Goal: Navigation & Orientation: Find specific page/section

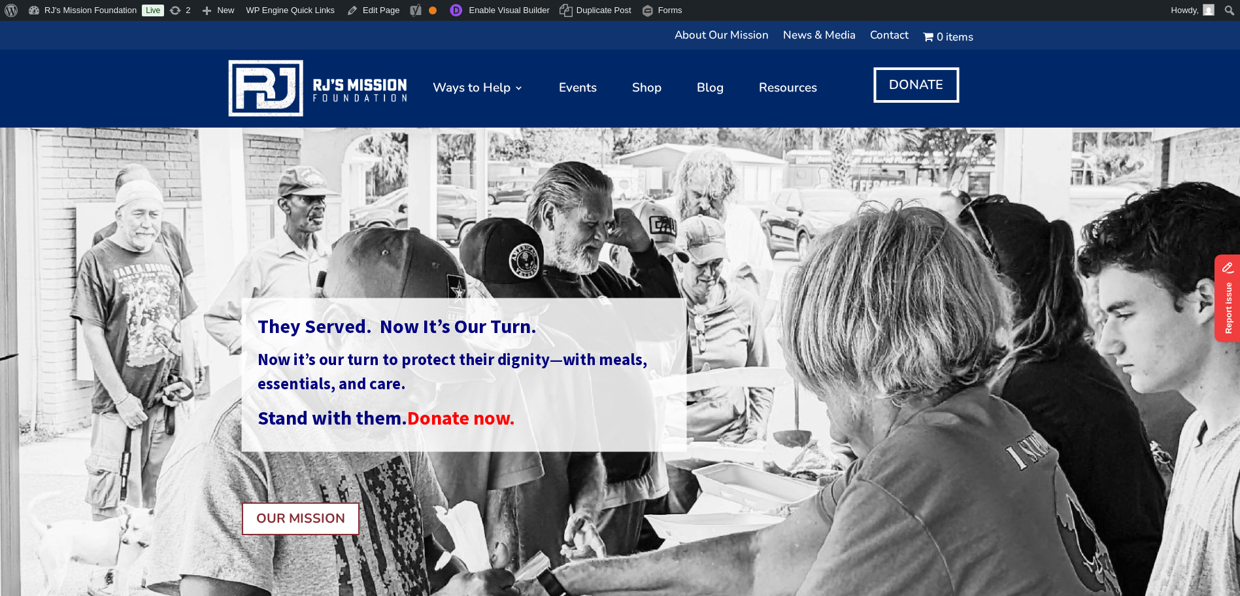
scroll to position [65, 0]
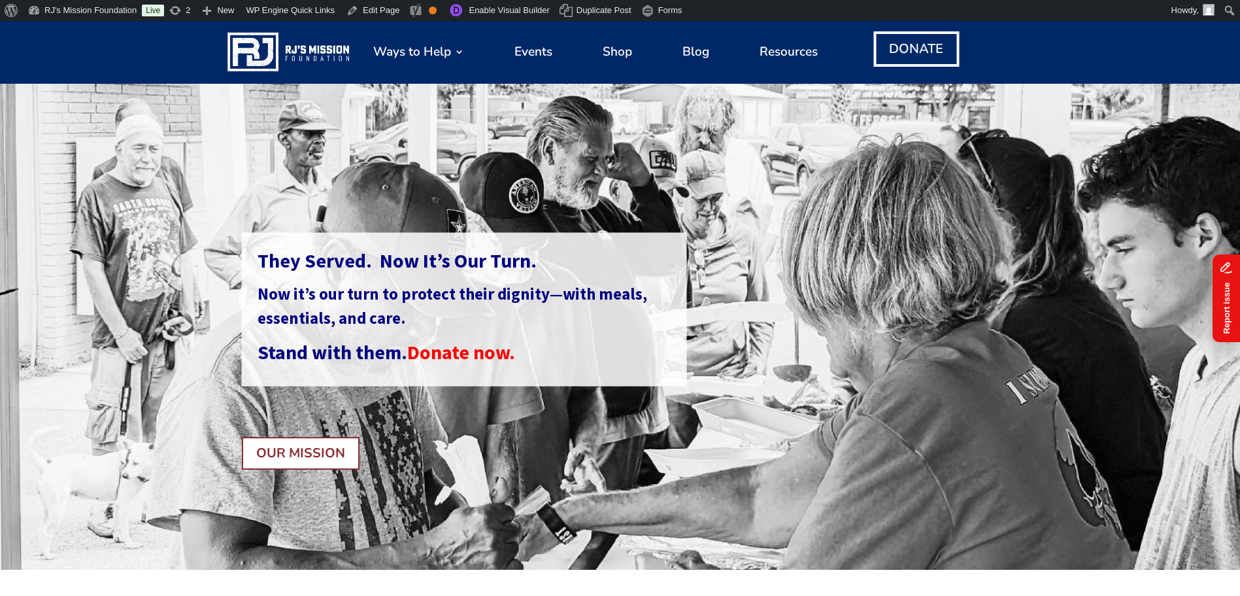
click at [1240, 358] on button "Report issue" at bounding box center [1257, 354] width 88 height 27
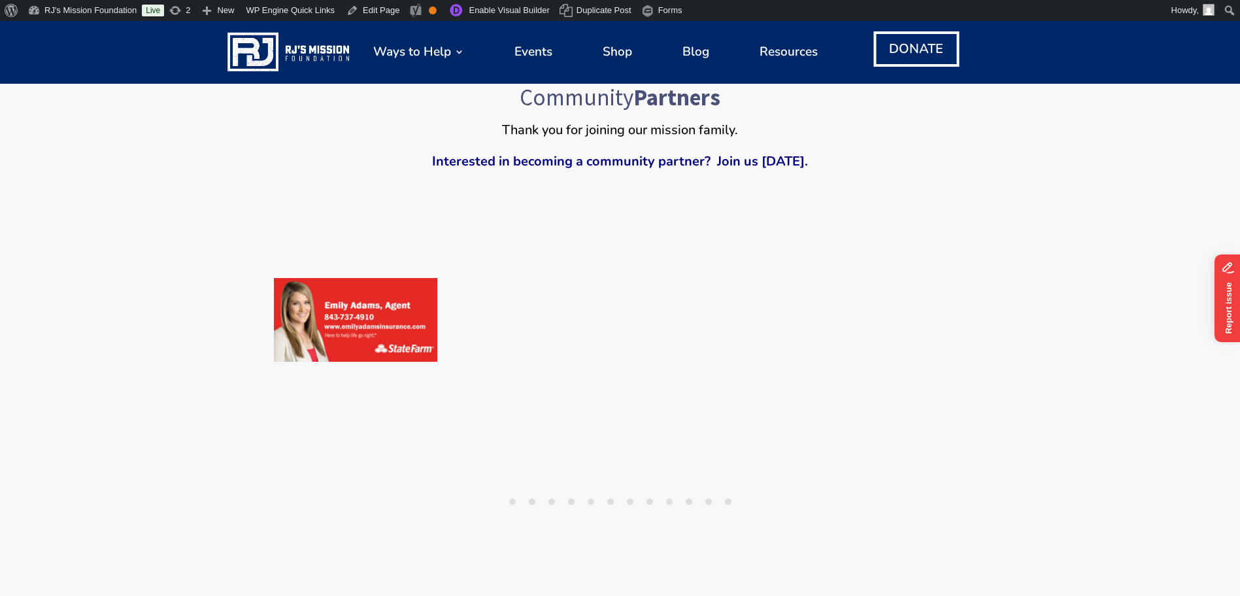
scroll to position [1112, 0]
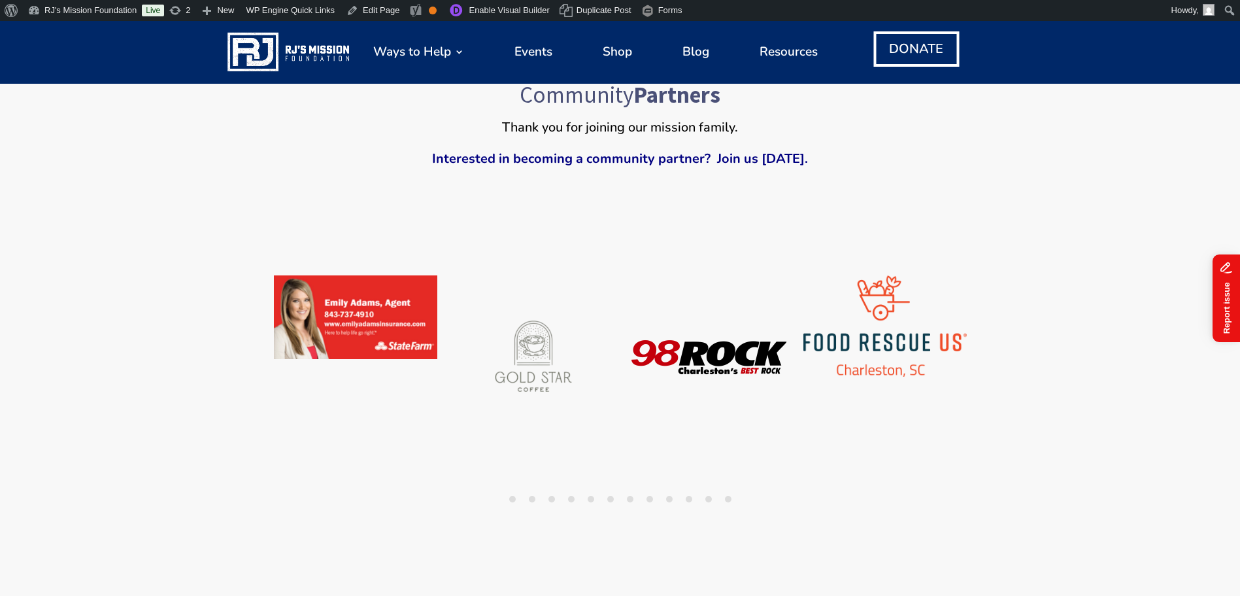
drag, startPoint x: 1251, startPoint y: 354, endPoint x: 2418, endPoint y: 649, distance: 1203.9
click at [1240, 354] on button "Report issue" at bounding box center [1257, 354] width 88 height 27
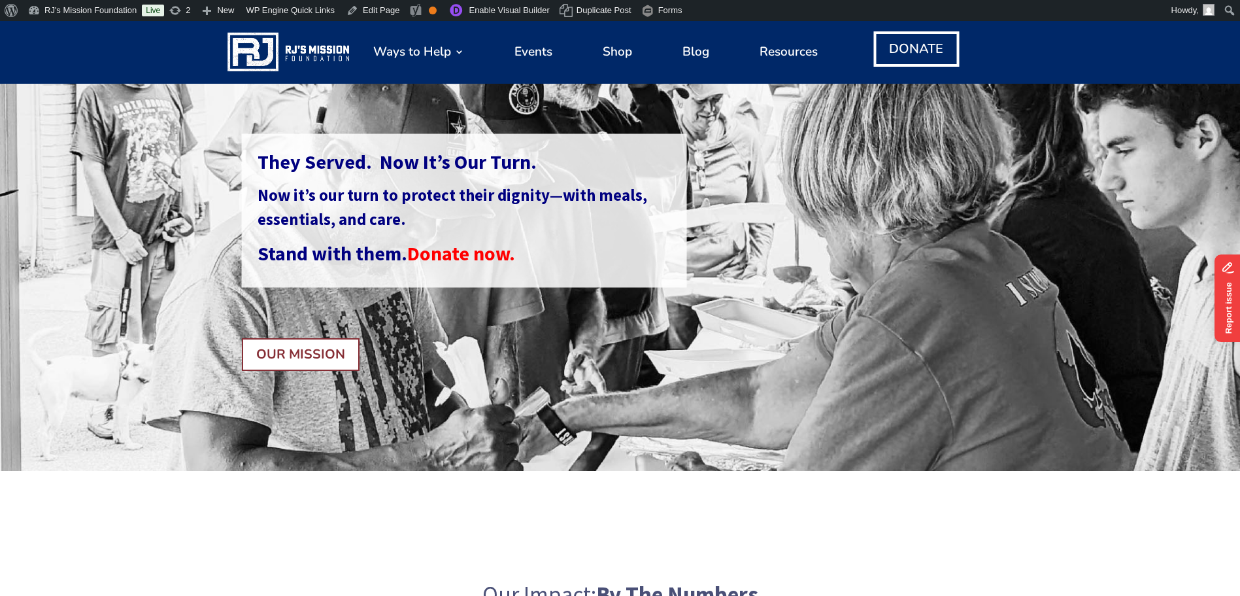
scroll to position [0, 0]
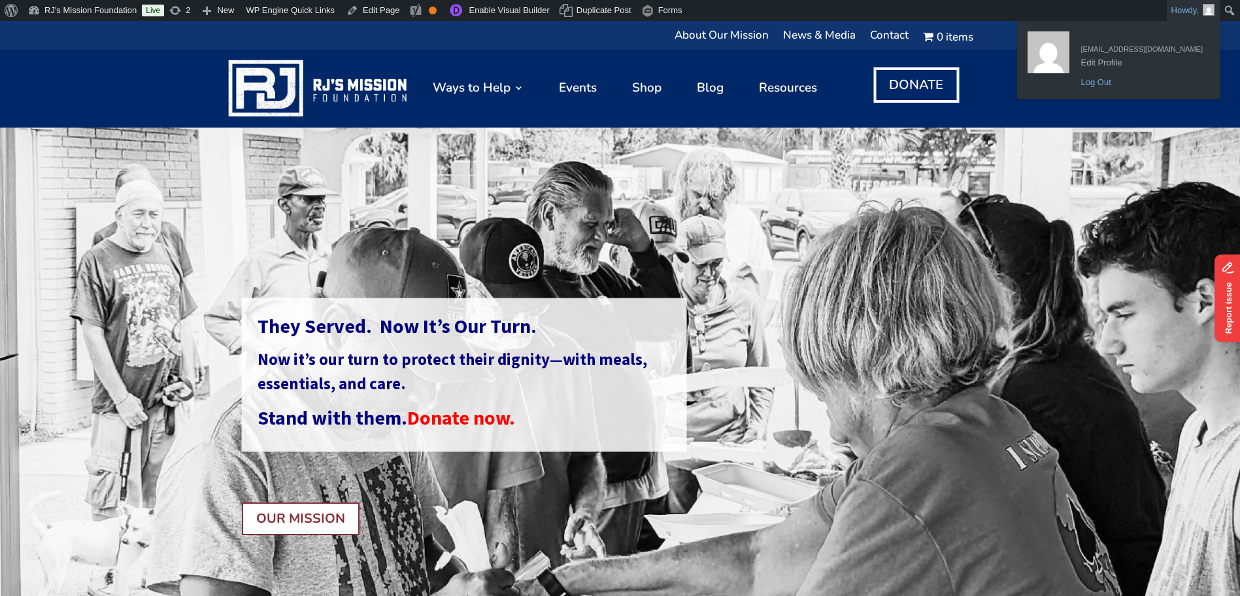
click at [1133, 82] on link "Log Out" at bounding box center [1142, 82] width 135 height 17
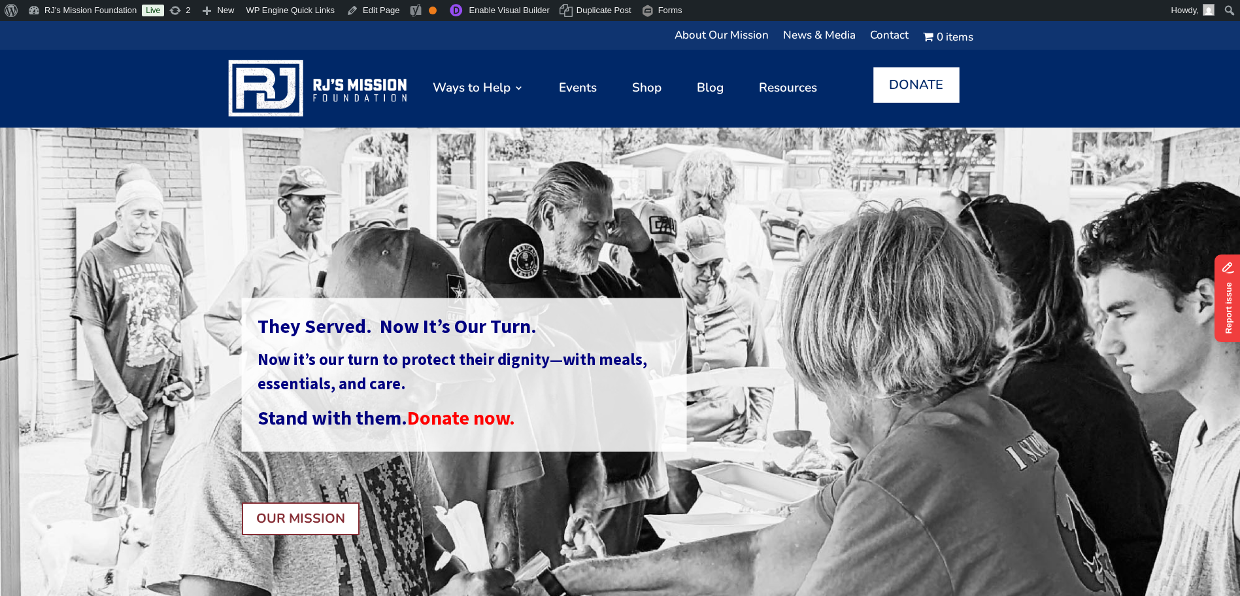
click at [931, 78] on link "DONATE" at bounding box center [917, 84] width 86 height 35
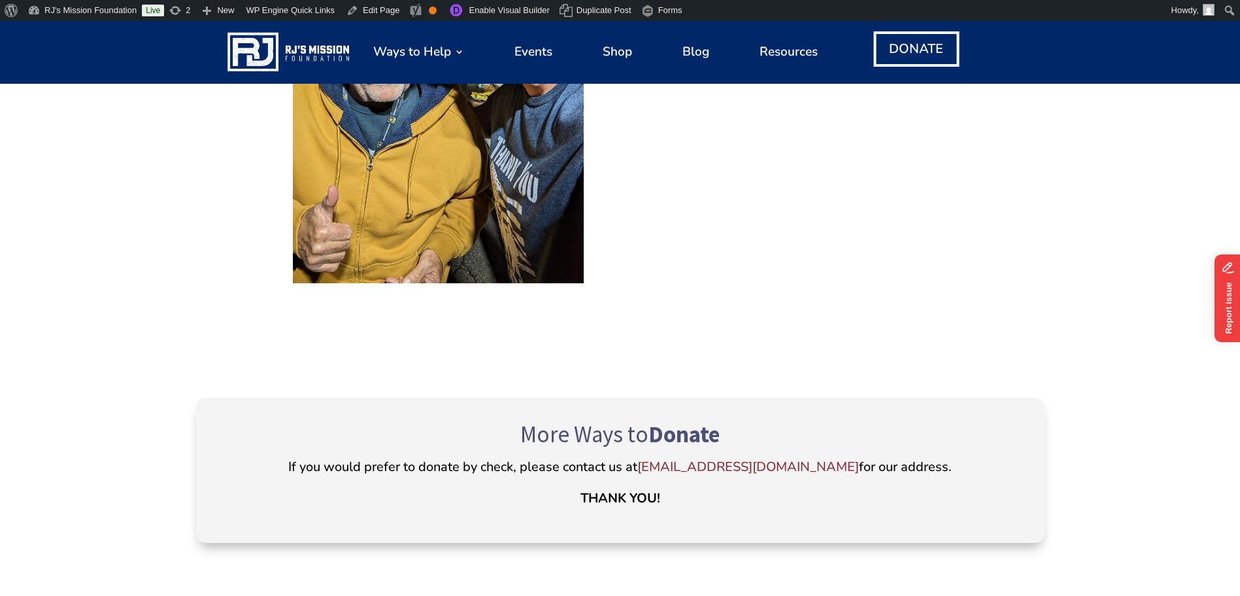
scroll to position [654, 0]
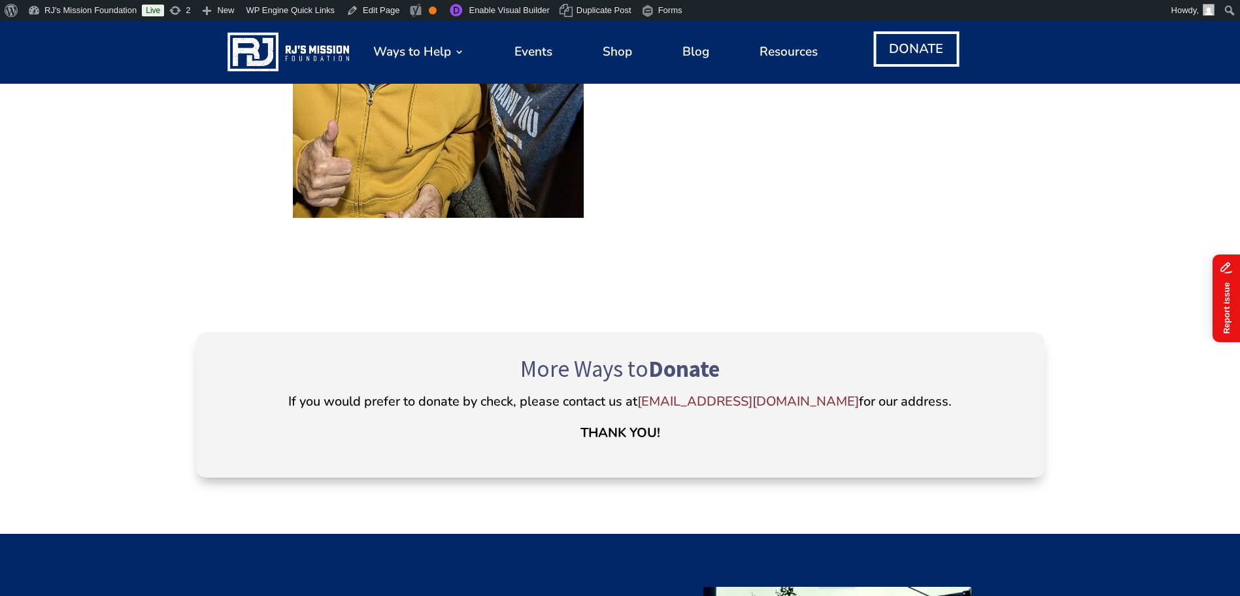
click at [1240, 351] on button "Report issue" at bounding box center [1257, 354] width 88 height 27
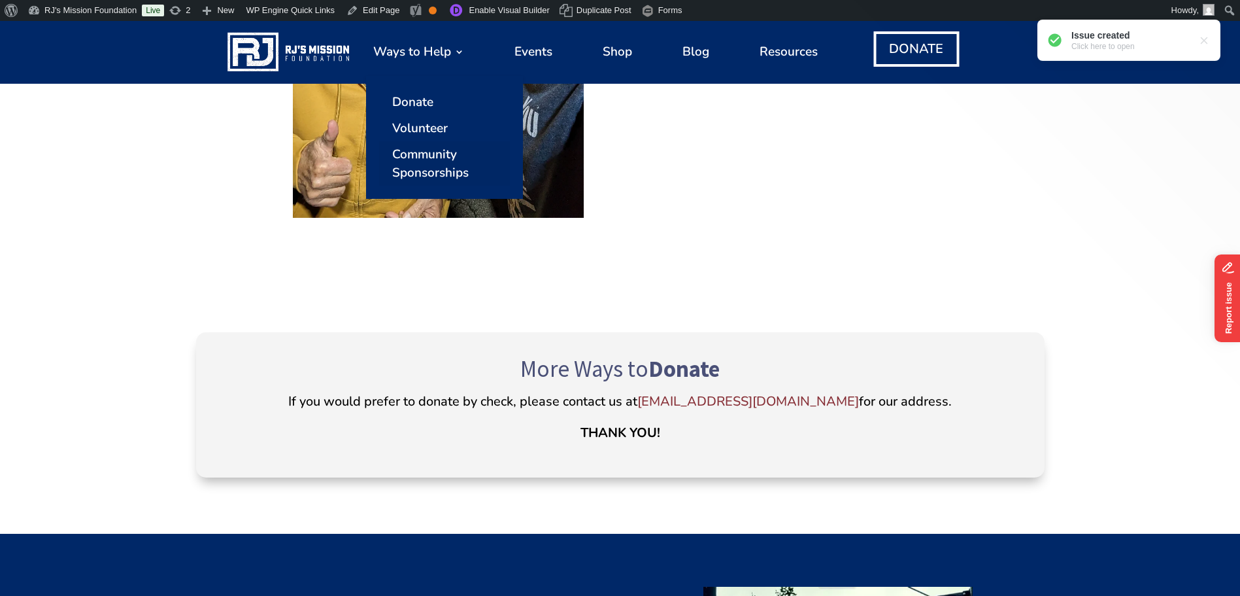
click at [410, 166] on link "Community Sponsorships" at bounding box center [444, 163] width 131 height 44
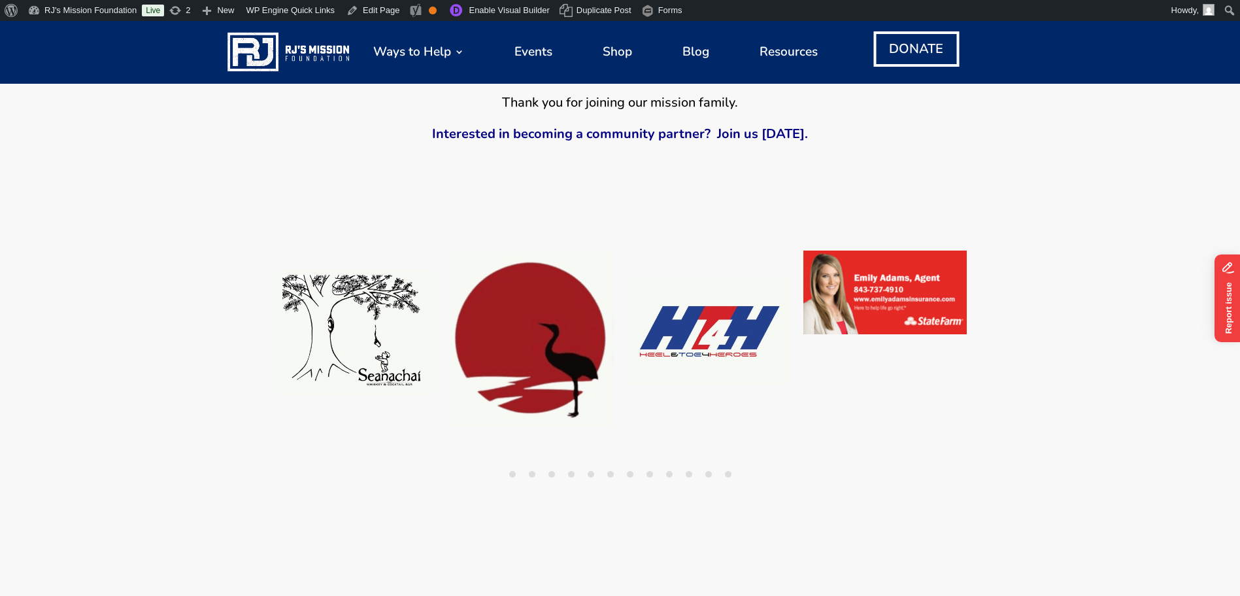
scroll to position [785, 0]
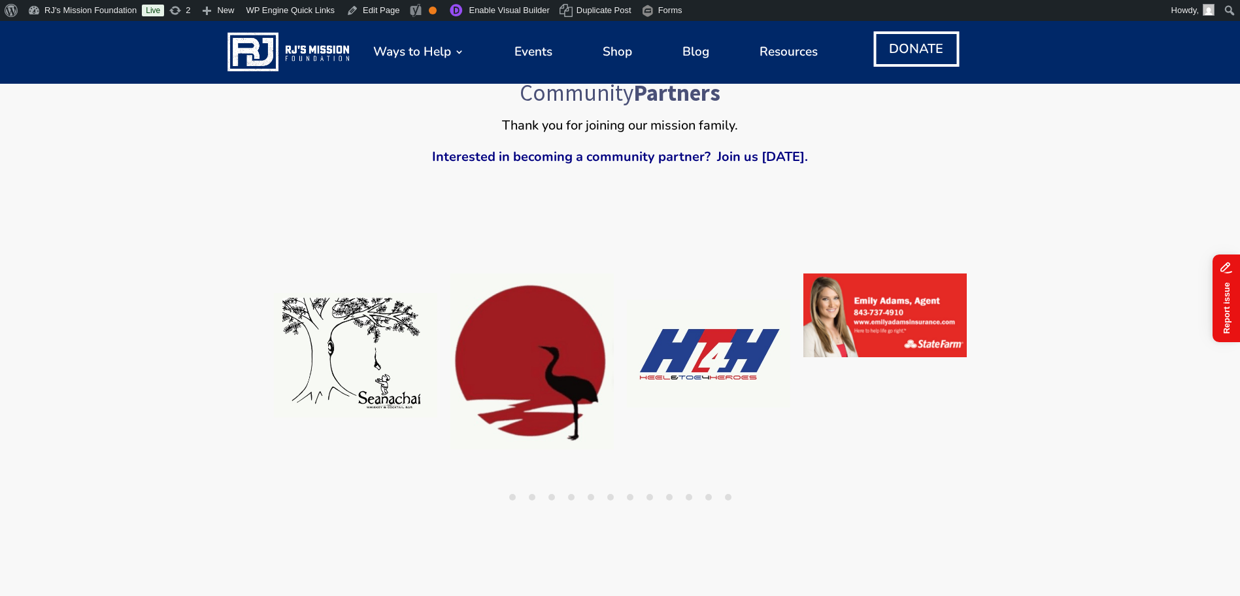
click at [1240, 359] on button "Report issue" at bounding box center [1257, 354] width 88 height 27
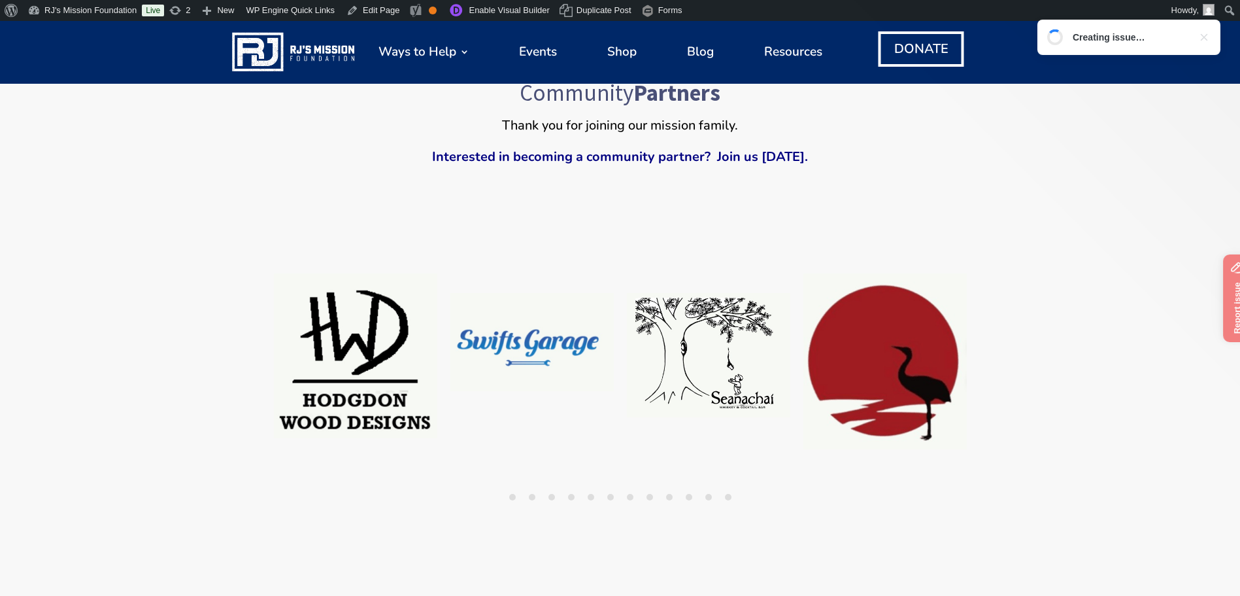
scroll to position [0, 0]
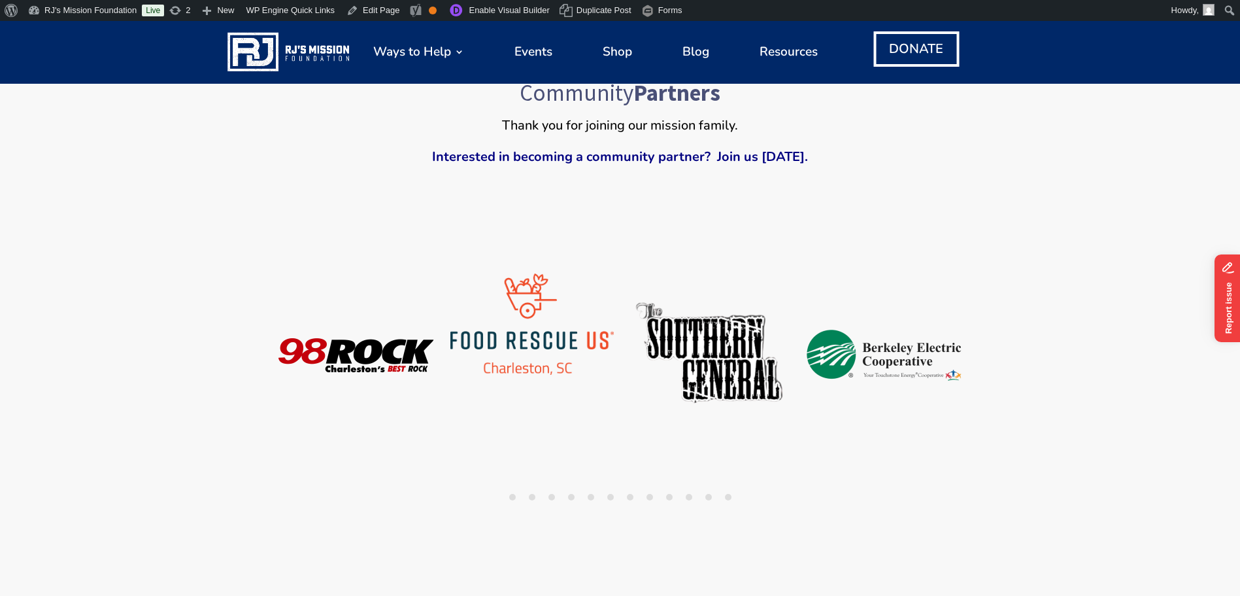
click at [315, 52] on img at bounding box center [290, 51] width 129 height 44
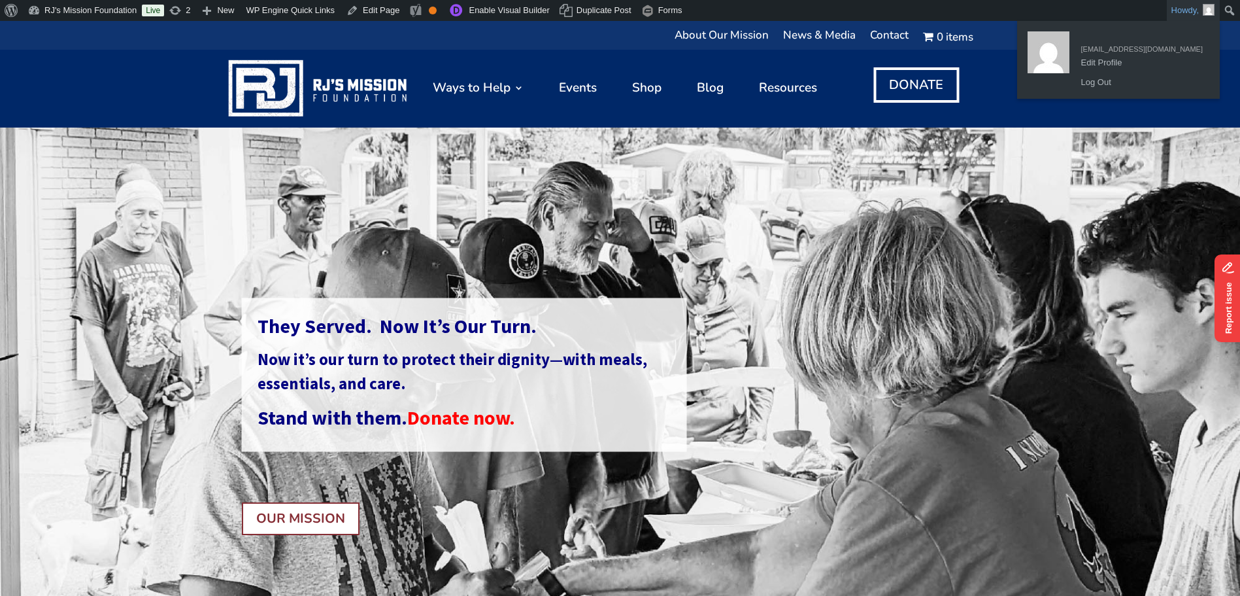
click at [1171, 9] on link "Howdy," at bounding box center [1193, 10] width 53 height 21
click at [1128, 84] on link "Log Out" at bounding box center [1142, 82] width 135 height 17
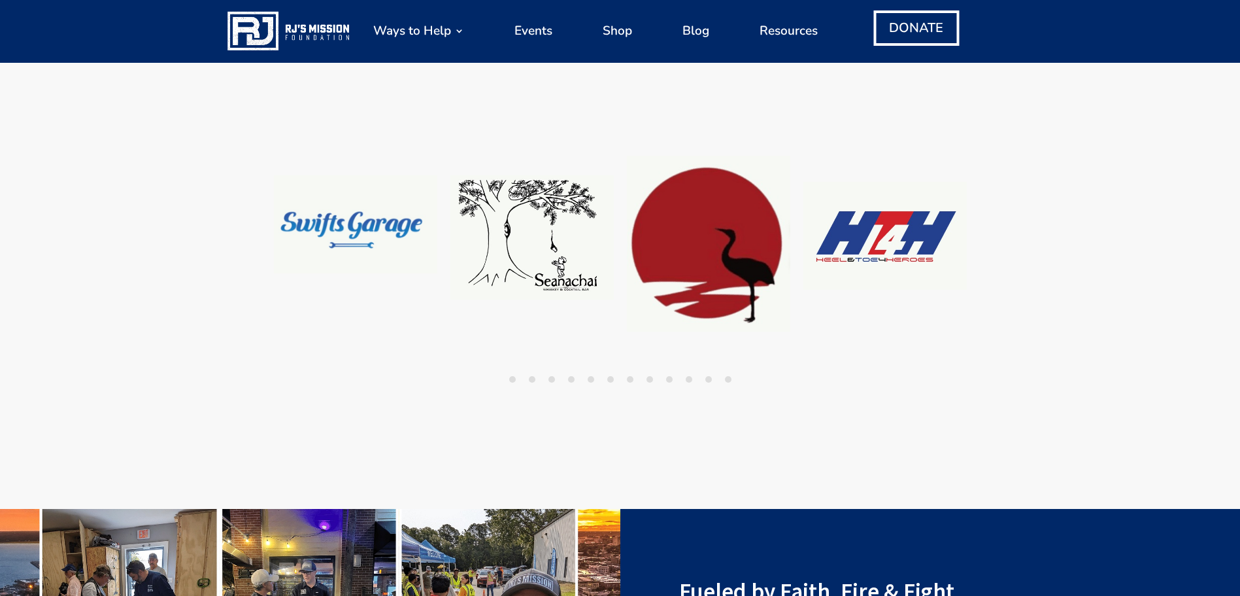
scroll to position [1177, 0]
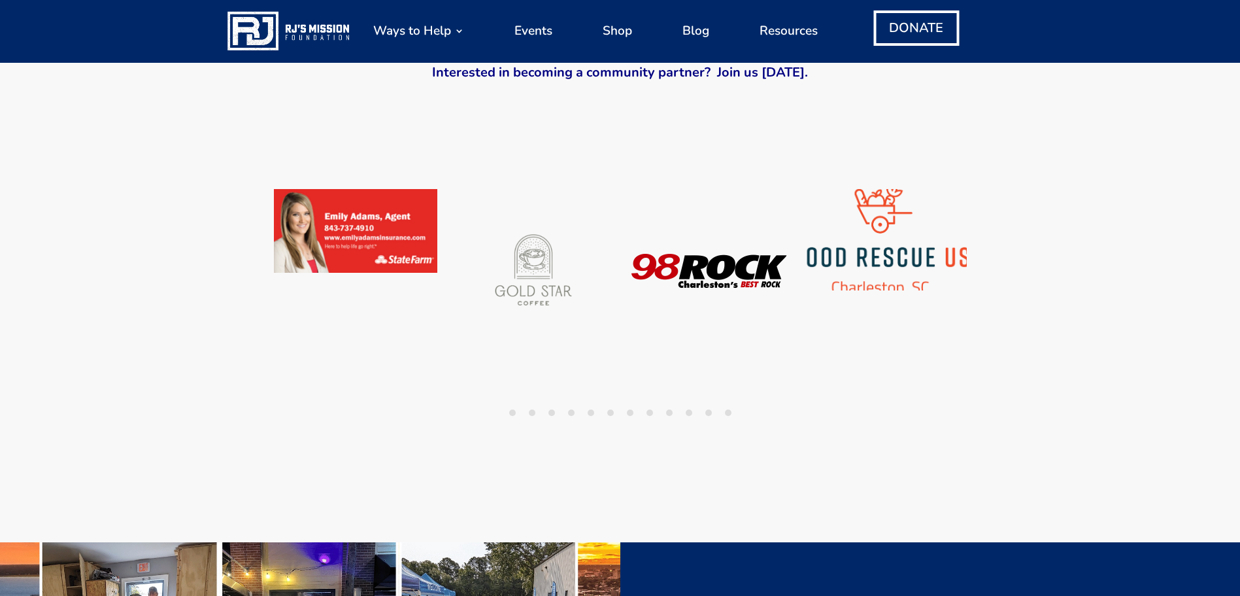
click at [880, 252] on img at bounding box center [885, 239] width 180 height 111
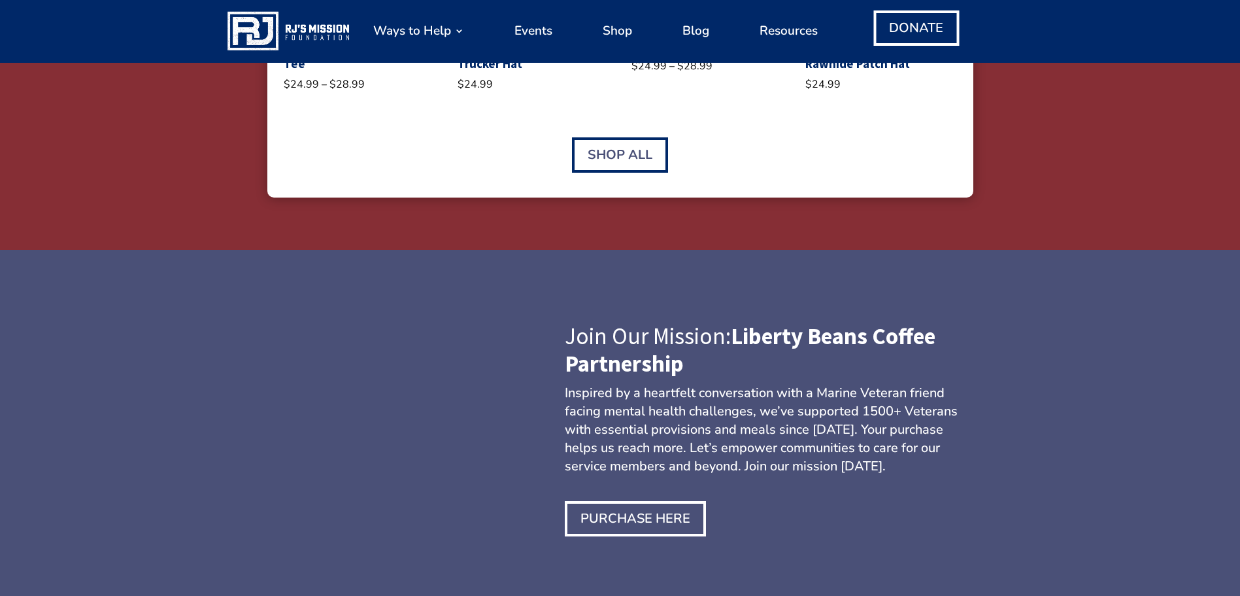
scroll to position [3139, 0]
